Goal: Task Accomplishment & Management: Manage account settings

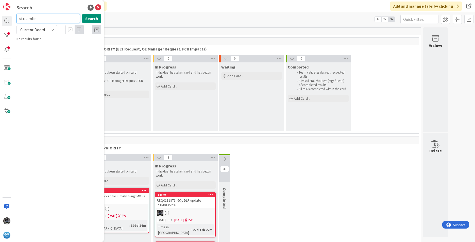
type input "streamline"
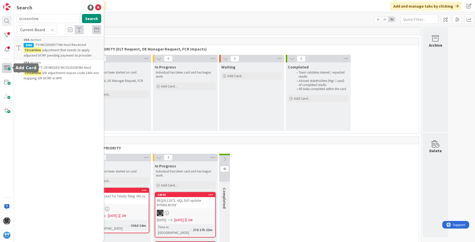
click at [7, 68] on span at bounding box center [7, 68] width 10 height 10
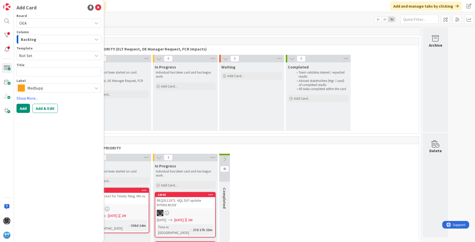
click at [96, 39] on icon "button" at bounding box center [96, 39] width 4 height 4
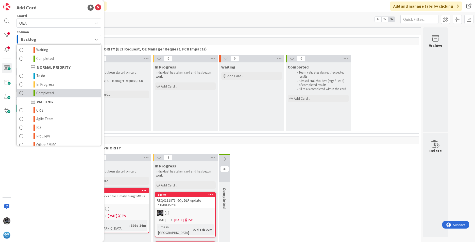
scroll to position [44, 0]
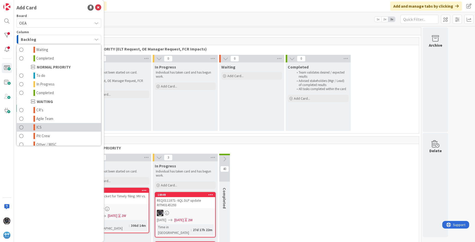
click at [47, 126] on link "ICS" at bounding box center [59, 127] width 84 height 9
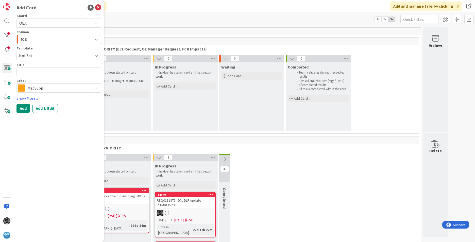
click at [97, 88] on icon at bounding box center [96, 88] width 4 height 4
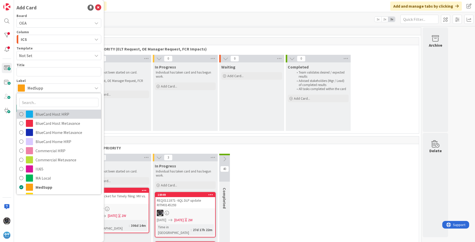
click at [59, 115] on span "BlueCard Host HRP" at bounding box center [66, 114] width 63 height 8
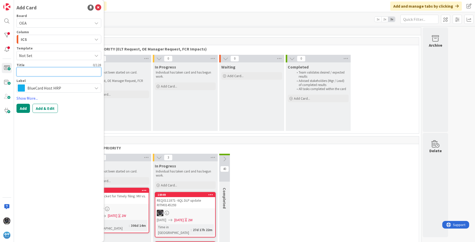
click at [25, 70] on textarea at bounding box center [58, 71] width 85 height 9
click at [22, 70] on textarea at bounding box center [58, 71] width 85 height 9
paste textarea "BCHost HRP claim needs to be unlocked- 202520300134845"
type textarea "x"
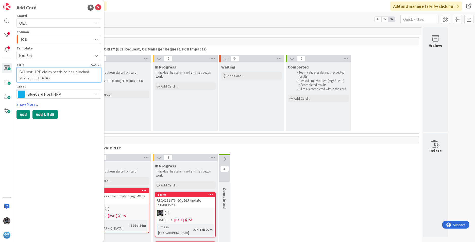
type textarea "BCHost HRP claim needs to be unlocked- 202520300134845"
click at [47, 114] on button "Add & Edit" at bounding box center [44, 114] width 25 height 9
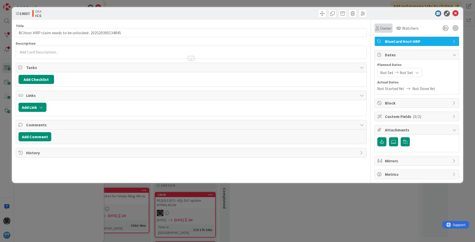
click at [383, 27] on span "Owner" at bounding box center [385, 28] width 11 height 6
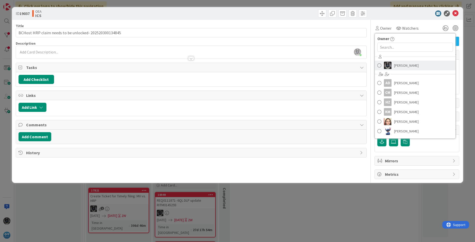
click at [402, 65] on span "[PERSON_NAME]" at bounding box center [406, 66] width 25 height 8
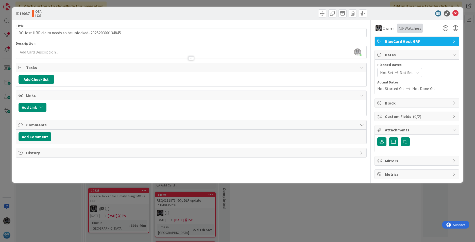
click at [411, 29] on span "Watchers" at bounding box center [412, 28] width 16 height 6
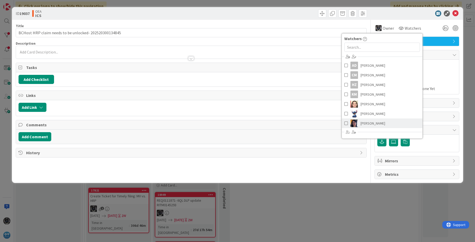
click at [367, 122] on span "[PERSON_NAME]" at bounding box center [372, 123] width 25 height 8
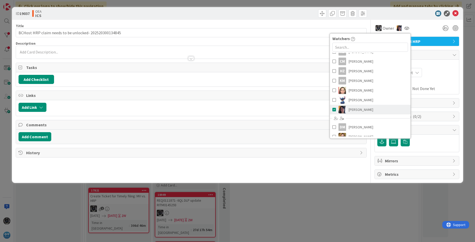
scroll to position [57, 0]
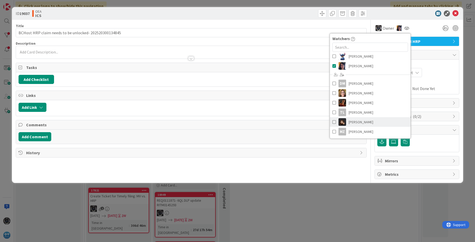
click at [354, 121] on span "[PERSON_NAME]" at bounding box center [360, 122] width 25 height 8
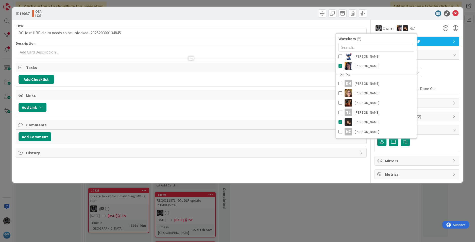
click at [436, 67] on div "Planned Dates Not Set Not Set" at bounding box center [416, 69] width 79 height 15
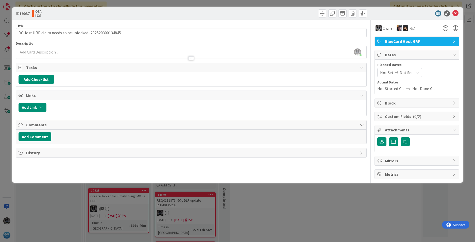
click at [386, 72] on span "Not Set" at bounding box center [386, 72] width 13 height 6
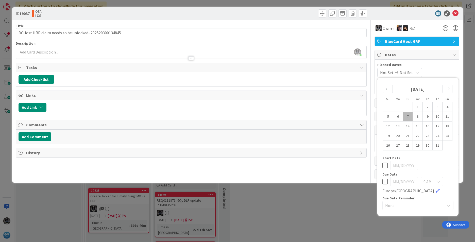
click at [406, 115] on td "7" at bounding box center [408, 117] width 10 height 10
type input "[DATE]"
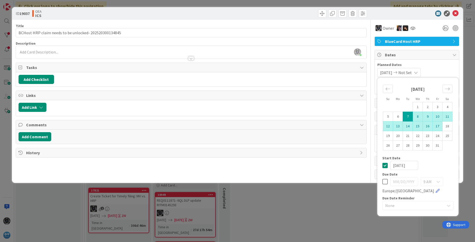
click at [438, 126] on td "17" at bounding box center [437, 126] width 10 height 10
type input "[DATE]"
click at [21, 49] on div "[PERSON_NAME] just joined" at bounding box center [191, 52] width 350 height 13
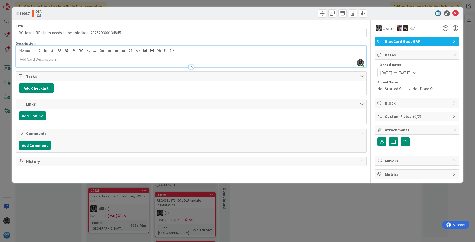
click at [24, 59] on p at bounding box center [191, 59] width 345 height 6
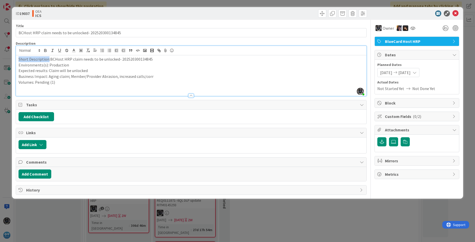
drag, startPoint x: 48, startPoint y: 58, endPoint x: 6, endPoint y: 57, distance: 42.1
click at [6, 57] on div "ID 19037 OEA ICS Title 54 / 128 BCHost HRP claim needs to be unlocked- 20252030…" at bounding box center [237, 121] width 475 height 242
click at [45, 49] on icon "button" at bounding box center [45, 49] width 2 height 1
drag, startPoint x: 45, startPoint y: 65, endPoint x: 9, endPoint y: 63, distance: 36.1
click at [9, 63] on div "ID 19037 OEA ICS Title 54 / 128 BCHost HRP claim needs to be unlocked- 20252030…" at bounding box center [237, 121] width 475 height 242
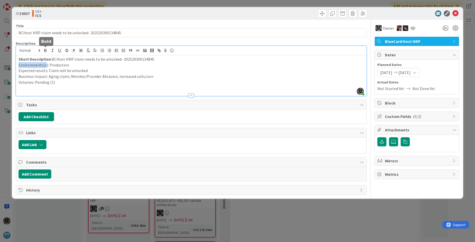
click at [44, 51] on icon "button" at bounding box center [45, 50] width 2 height 1
drag, startPoint x: 46, startPoint y: 71, endPoint x: 15, endPoint y: 69, distance: 31.0
click at [15, 69] on div "ID 19037 OEA ICS Title 54 / 128 BCHost HRP claim needs to be unlocked- 20252030…" at bounding box center [237, 102] width 451 height 191
click at [45, 50] on icon "button" at bounding box center [45, 50] width 2 height 1
drag, startPoint x: 47, startPoint y: 76, endPoint x: 13, endPoint y: 74, distance: 34.8
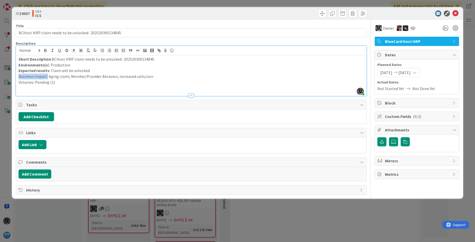
click at [13, 74] on div "ID 19037 OEA ICS Title 54 / 128 BCHost HRP claim needs to be unlocked- 20252030…" at bounding box center [237, 102] width 451 height 191
click at [45, 50] on icon "button" at bounding box center [45, 50] width 5 height 5
drag, startPoint x: 35, startPoint y: 82, endPoint x: 7, endPoint y: 81, distance: 27.6
click at [7, 81] on div "ID 19037 OEA ICS Title 54 / 128 BCHost HRP claim needs to be unlocked- 20252030…" at bounding box center [237, 121] width 475 height 242
click at [46, 50] on icon "button" at bounding box center [45, 50] width 2 height 1
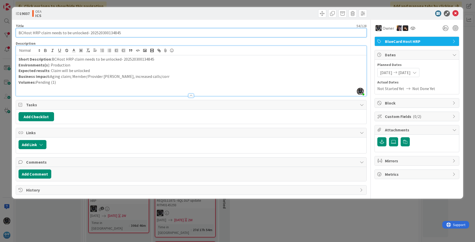
paste input "INC0336127"
type input "INC0336127- BCHost HRP claim needs to be unlocked- 202520300134845"
drag, startPoint x: 41, startPoint y: 33, endPoint x: 146, endPoint y: 33, distance: 104.7
click at [146, 33] on input "INC0336127- BCHost HRP claim needs to be unlocked- 202520300134845" at bounding box center [191, 32] width 351 height 9
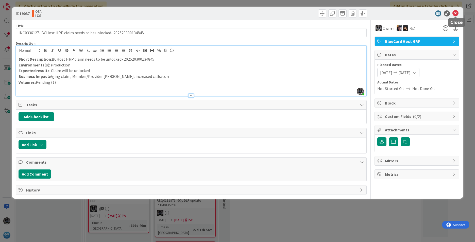
click at [456, 12] on icon at bounding box center [455, 13] width 6 height 6
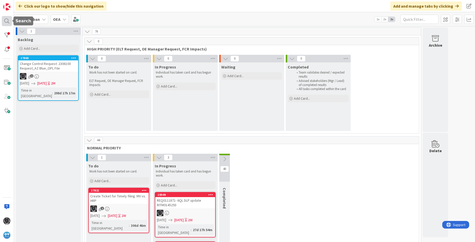
click at [7, 20] on div at bounding box center [7, 21] width 10 height 10
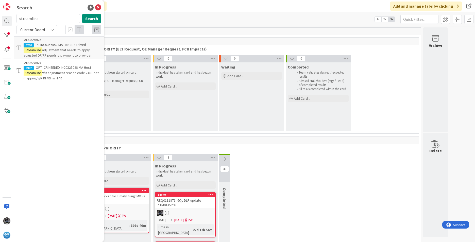
drag, startPoint x: 42, startPoint y: 19, endPoint x: -4, endPoint y: 15, distance: 46.3
click at [0, 15] on html "Search streamline Search Current Board OEA › Archive 8286 P3 INC0356557 MA Host…" at bounding box center [237, 121] width 475 height 242
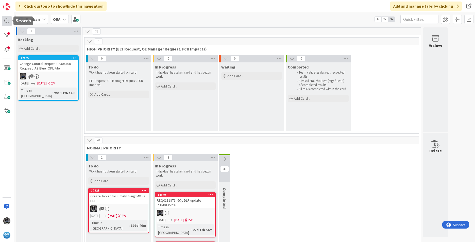
click at [8, 20] on div at bounding box center [7, 21] width 10 height 10
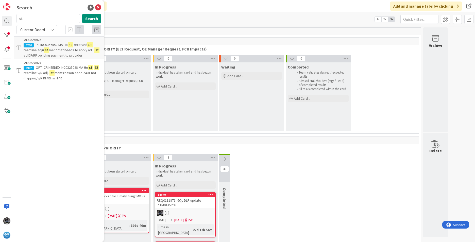
type input "s"
type input "Host252"
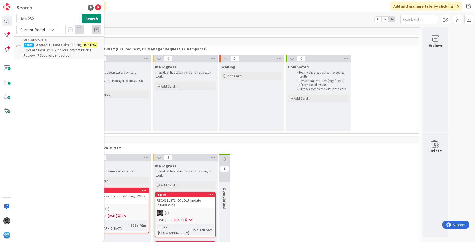
click at [51, 50] on span "BlueCard Host DM 8 Supplier Contract Pricing Review - 7 Suppliers impacted" at bounding box center [58, 53] width 68 height 10
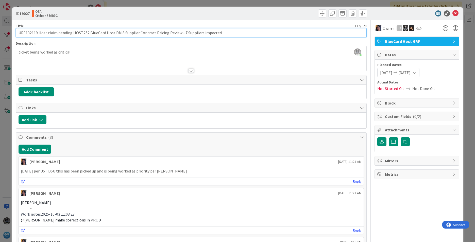
drag, startPoint x: 19, startPoint y: 33, endPoint x: 228, endPoint y: 43, distance: 209.1
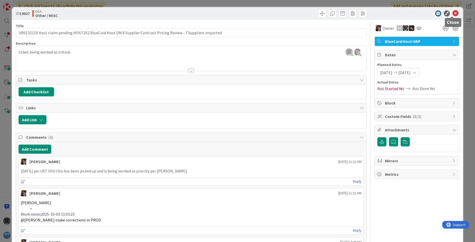
click at [452, 13] on icon at bounding box center [455, 13] width 6 height 6
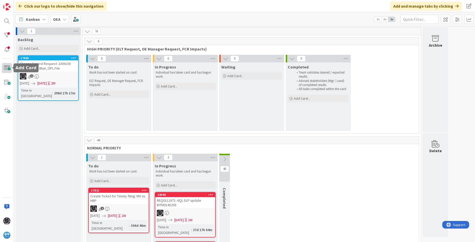
click at [7, 67] on span at bounding box center [7, 68] width 10 height 10
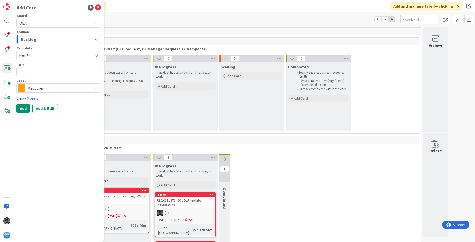
click at [96, 38] on icon "button" at bounding box center [96, 39] width 4 height 4
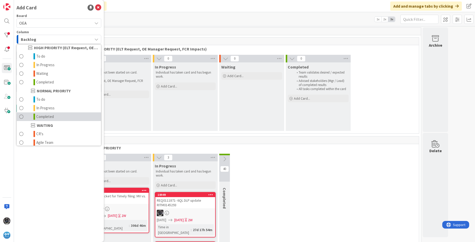
scroll to position [50, 0]
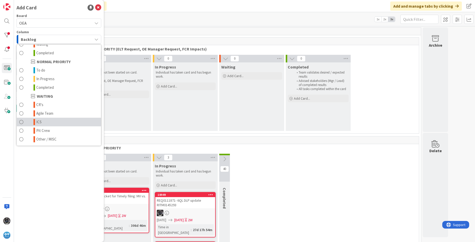
click at [46, 121] on link "ICS" at bounding box center [59, 122] width 84 height 9
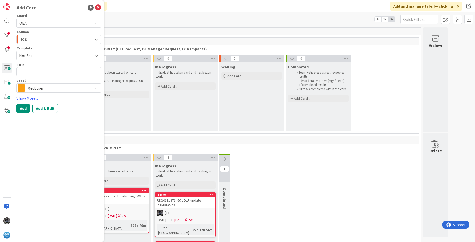
click at [97, 87] on icon at bounding box center [96, 88] width 4 height 4
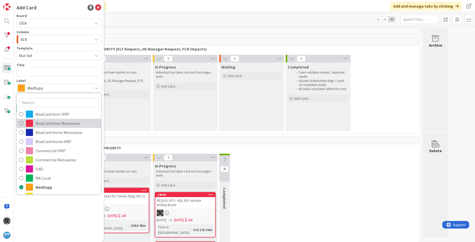
click at [63, 122] on span "BlueCard Host Metavance" at bounding box center [66, 123] width 63 height 8
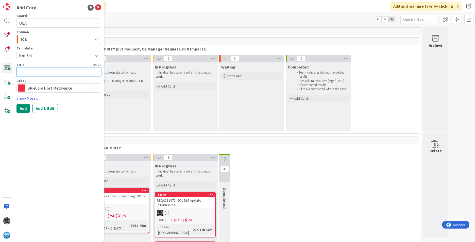
click at [23, 72] on textarea at bounding box center [58, 71] width 85 height 9
click at [22, 72] on textarea at bounding box center [58, 71] width 85 height 9
paste textarea "INC0336202"
type textarea "x"
type textarea "INC0336202"
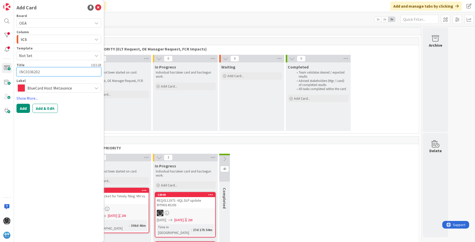
type textarea "x"
type textarea "INC0336202-"
type textarea "x"
type textarea "INC0336202-"
click at [48, 70] on textarea "INC0336202-" at bounding box center [58, 71] width 85 height 9
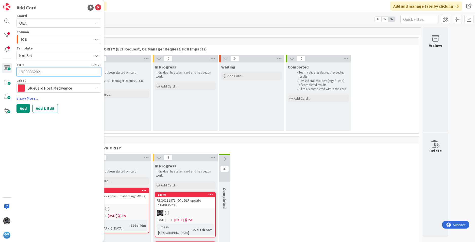
paste textarea "BCHost Manual Purge Request- [DATE]"
type textarea "x"
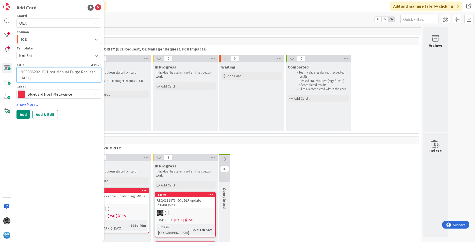
type textarea "INC0336202- BCHost Manual Purge Request- [DATE]"
click at [45, 78] on textarea "INC0336202- BCHost Manual Purge Request- [DATE]" at bounding box center [58, 74] width 85 height 15
type textarea "x"
type textarea "INC0336202- BCHost Manual Purge Request- [DATE]"
type textarea "x"
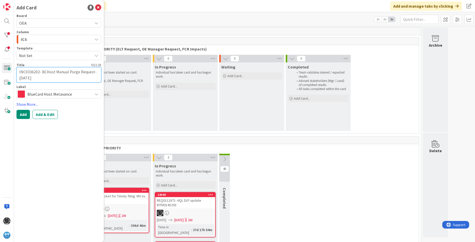
type textarea "INC0336202- BCHost Manual Purge Request- [DATE]"
paste textarea "53020243233397801"
type textarea "x"
type textarea "INC0336202- BCHost Manual Purge Request- [DATE] 53020243233397801"
click at [47, 117] on button "Add & Edit" at bounding box center [44, 114] width 25 height 9
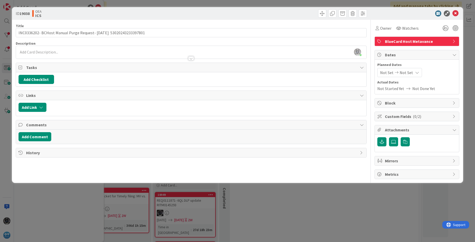
click at [23, 50] on div "[PERSON_NAME] just joined" at bounding box center [191, 52] width 350 height 13
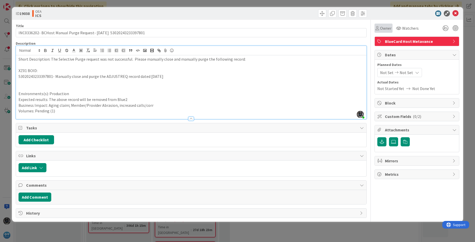
click at [383, 27] on span "Owner" at bounding box center [385, 28] width 11 height 6
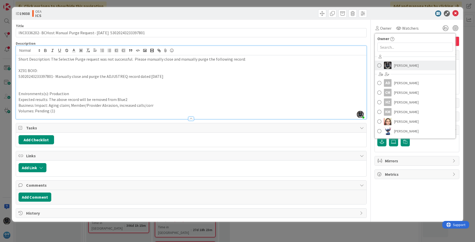
click at [398, 63] on span "[PERSON_NAME]" at bounding box center [406, 66] width 25 height 8
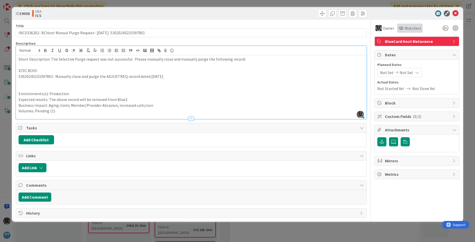
click at [409, 28] on span "Watchers" at bounding box center [412, 28] width 16 height 6
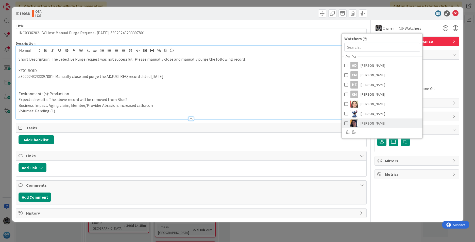
click at [365, 122] on span "[PERSON_NAME]" at bounding box center [372, 123] width 25 height 8
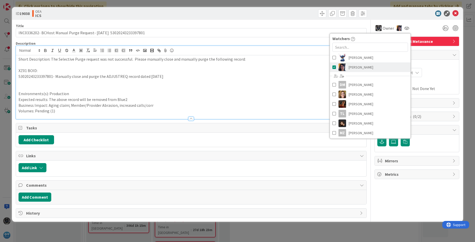
scroll to position [57, 0]
click at [357, 121] on span "[PERSON_NAME]" at bounding box center [360, 122] width 25 height 8
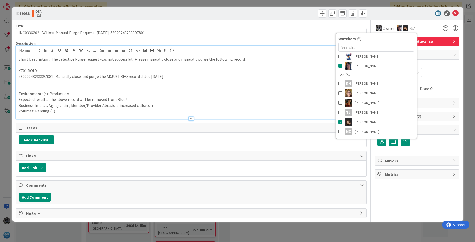
click at [434, 70] on div "Not Set Not Set" at bounding box center [416, 72] width 79 height 9
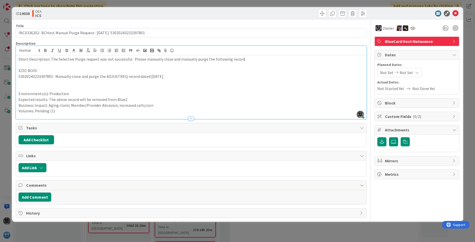
click at [384, 72] on span "Not Set" at bounding box center [386, 72] width 13 height 6
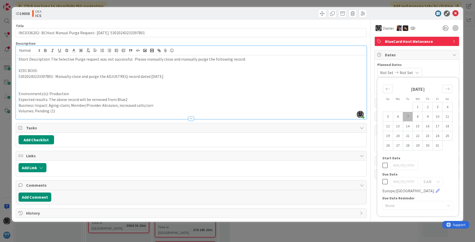
click at [405, 116] on td "7" at bounding box center [408, 117] width 10 height 10
type input "[DATE]"
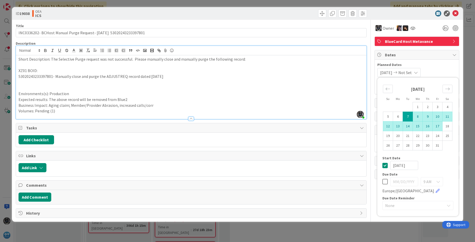
click at [439, 125] on td "17" at bounding box center [437, 126] width 10 height 10
type input "[DATE]"
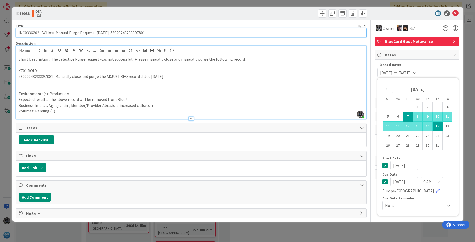
click at [31, 32] on input "INC0336202- BCHost Manual Purge Request- [DATE] 53020243233397801" at bounding box center [191, 32] width 351 height 9
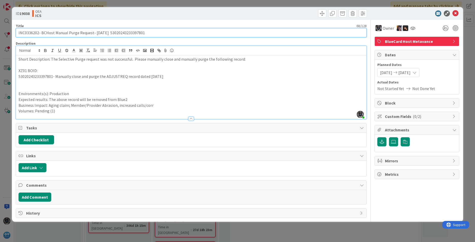
click at [30, 32] on input "INC0336202- BCHost Manual Purge Request- [DATE] 53020243233397801" at bounding box center [191, 32] width 351 height 9
drag, startPoint x: 41, startPoint y: 32, endPoint x: 150, endPoint y: 32, distance: 108.5
click at [150, 32] on input "INC0336202- BCHost Manual Purge Request- [DATE] 53020243233397801" at bounding box center [191, 32] width 351 height 9
